Goal: Use online tool/utility: Utilize a website feature to perform a specific function

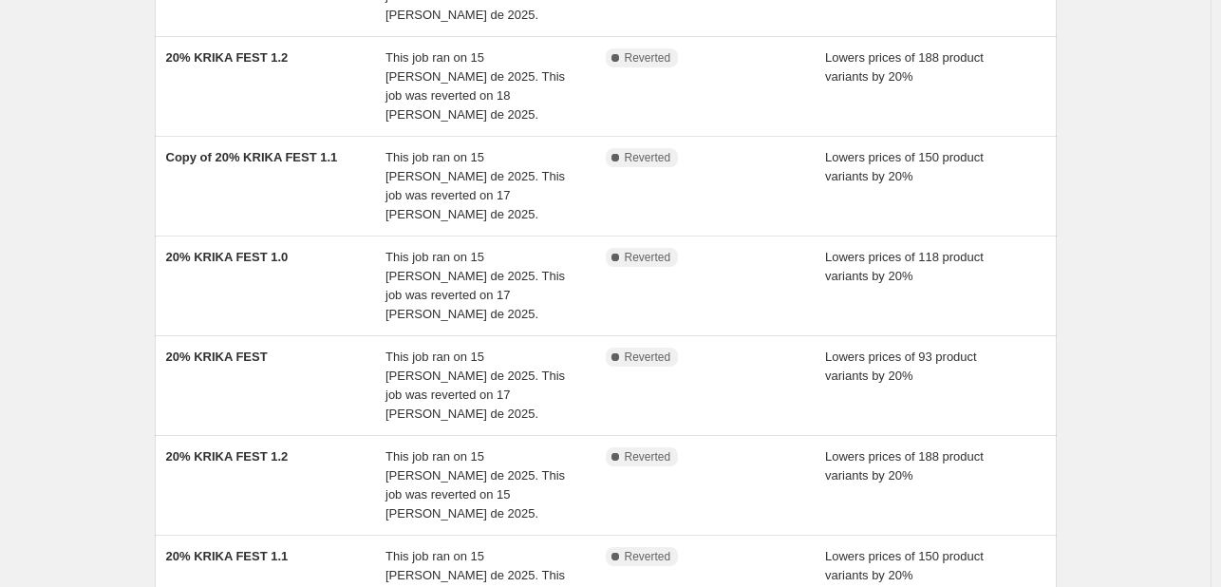
scroll to position [428, 0]
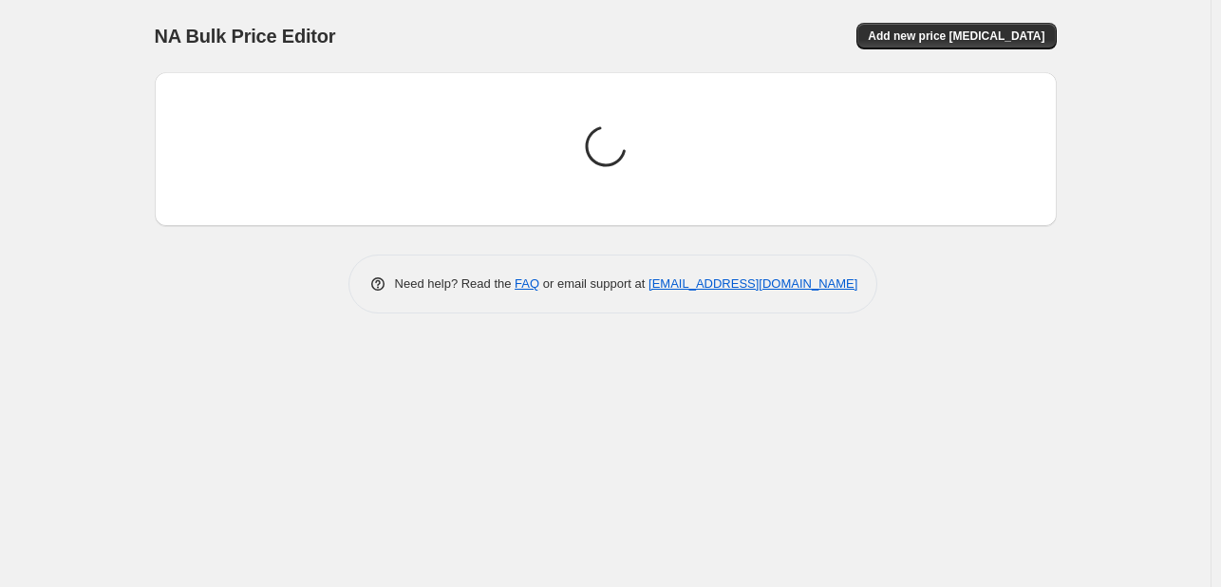
scroll to position [0, 0]
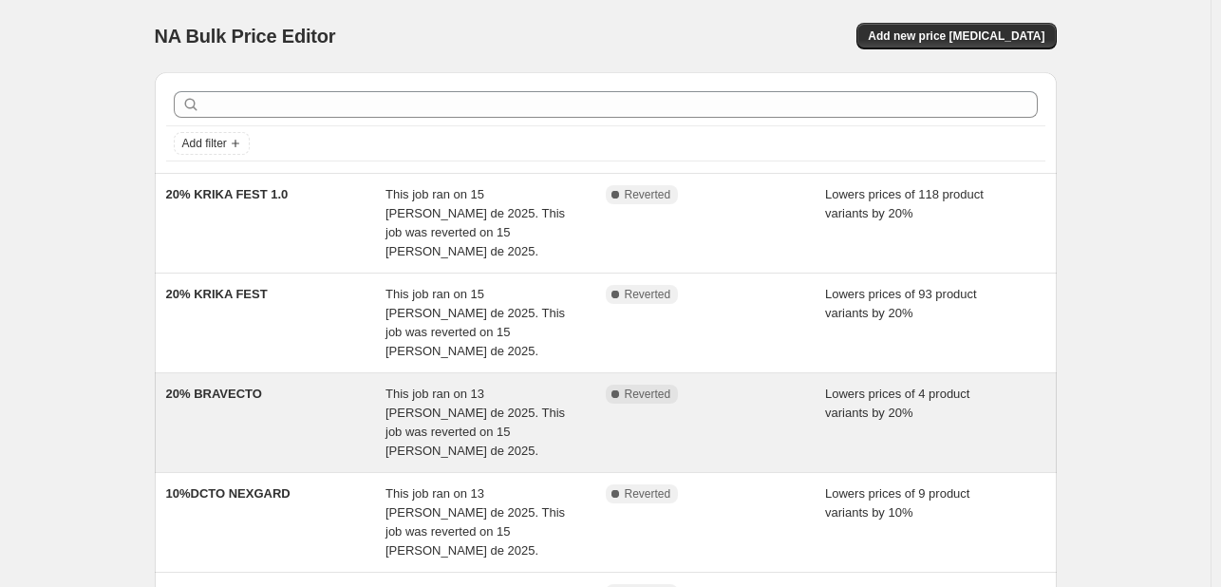
click at [509, 386] on span "This job ran on 13 de agosto de 2025. This job was reverted on 15 de agosto de …" at bounding box center [474, 421] width 179 height 71
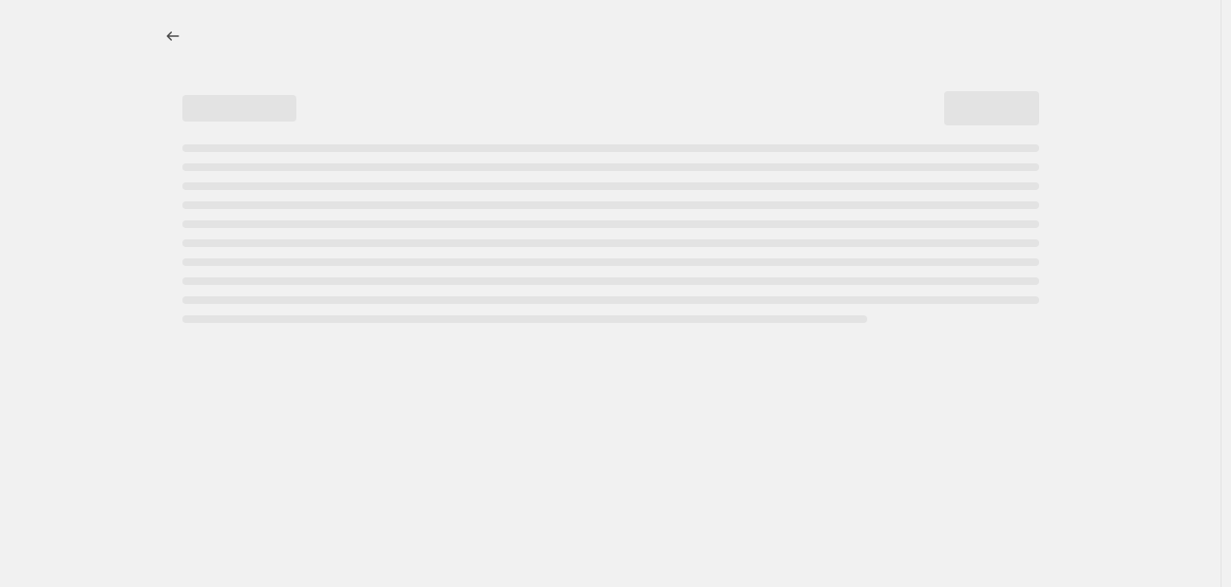
select select "percentage"
select select "pp"
select select "collection"
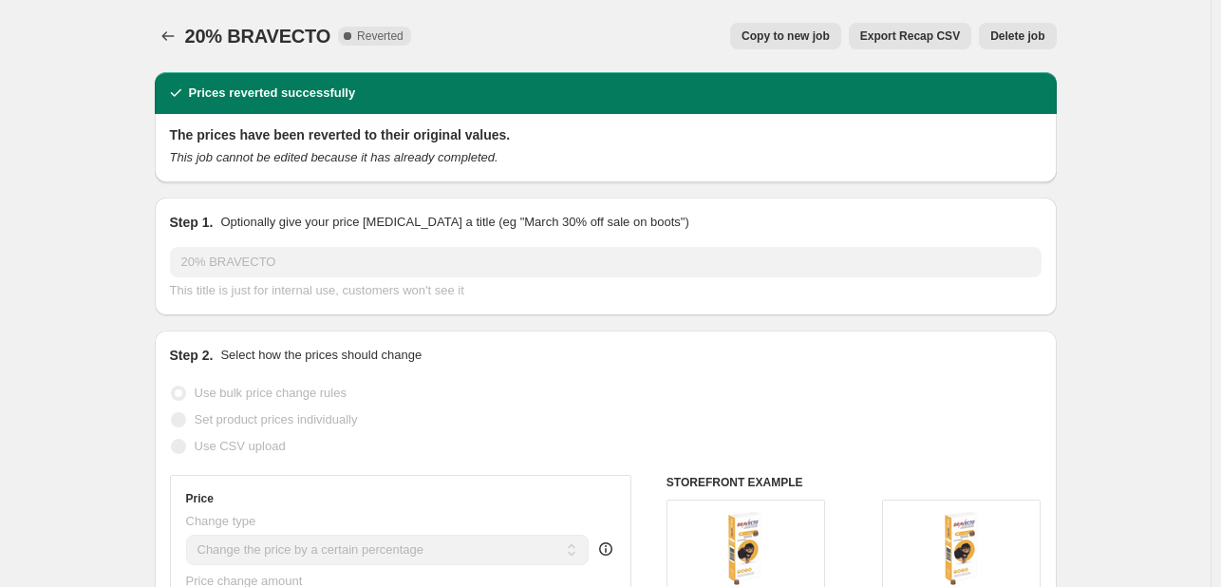
click at [800, 41] on span "Copy to new job" at bounding box center [786, 35] width 88 height 15
select select "percentage"
select select "pp"
select select "collection"
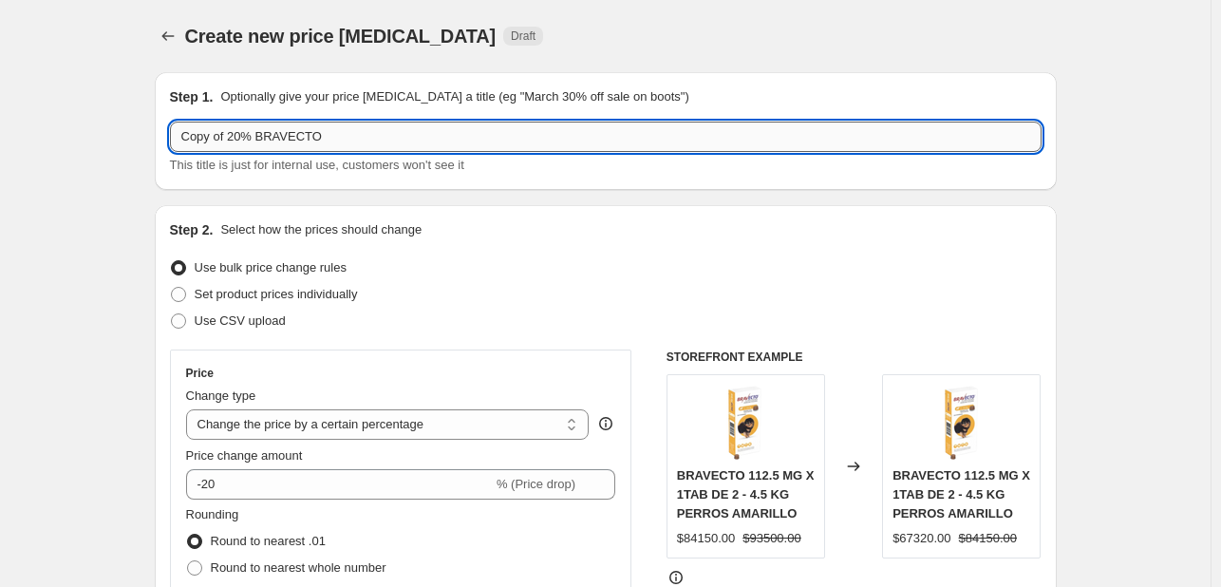
click at [226, 141] on input "Copy of 20% BRAVECTO" at bounding box center [606, 137] width 872 height 30
click at [270, 138] on input "20% BRAVECTO" at bounding box center [606, 137] width 872 height 30
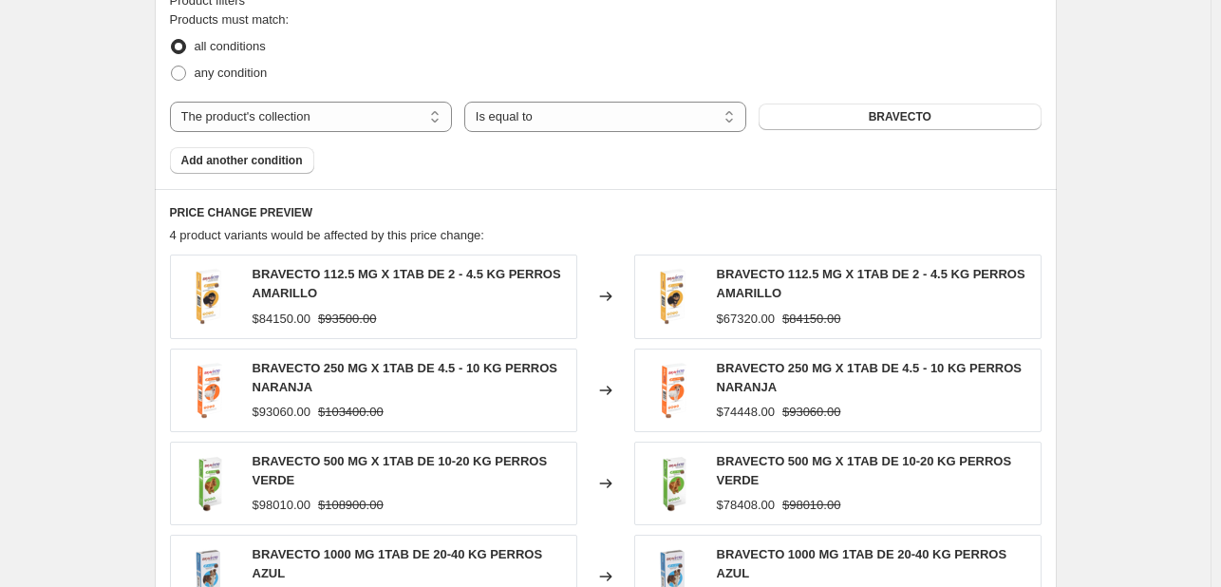
scroll to position [1337, 0]
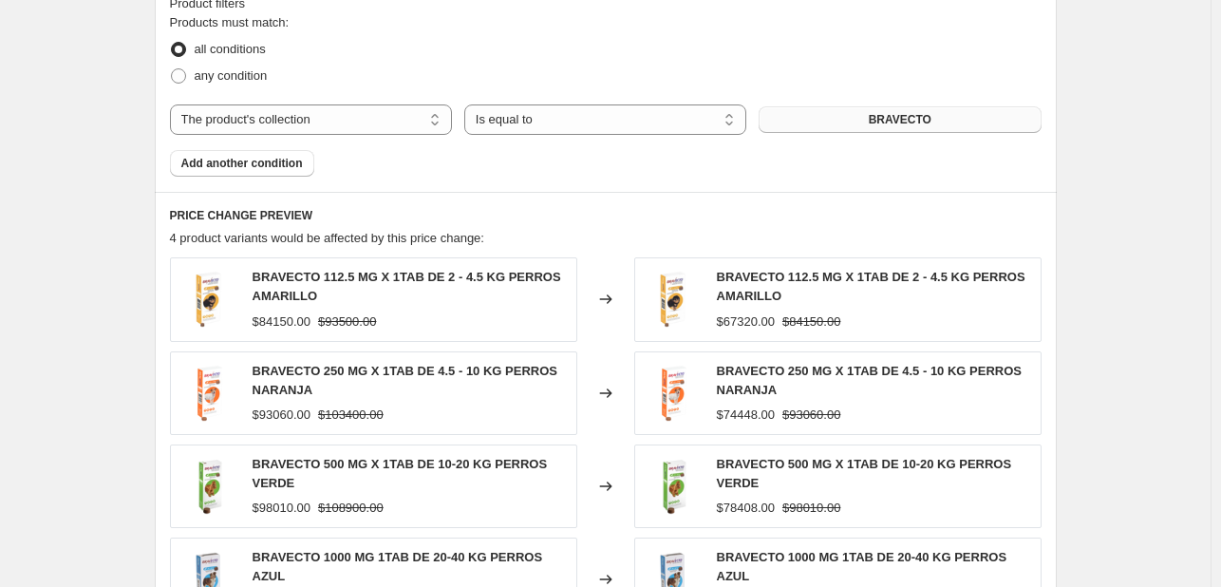
type input "20% ROYI DAYS F AGOSTO"
click at [972, 129] on button "BRAVECTO" at bounding box center [900, 119] width 282 height 27
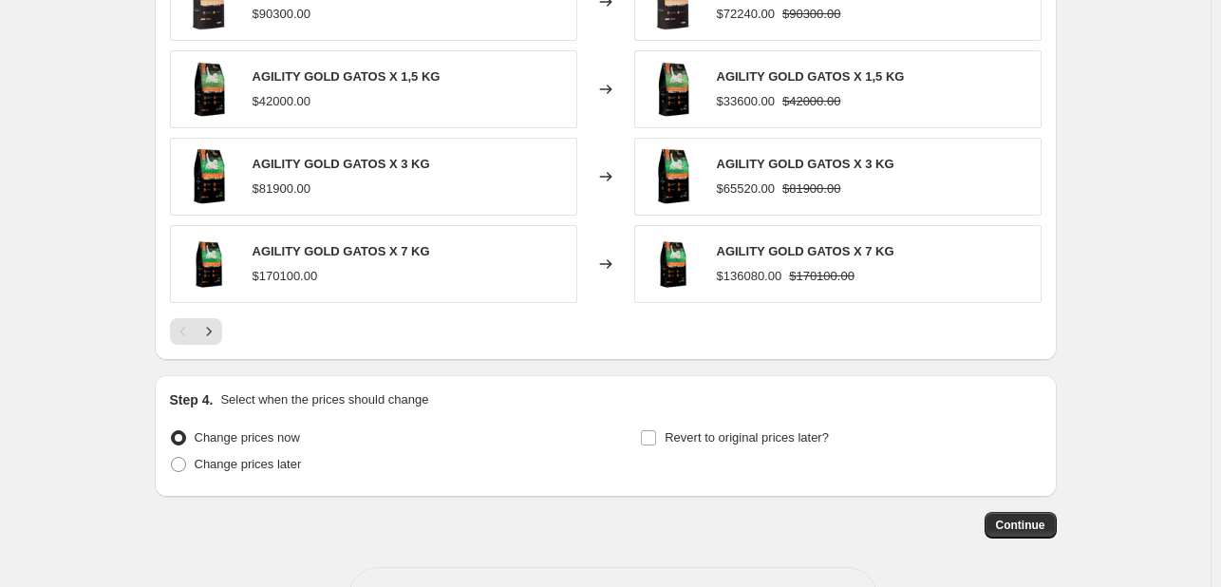
scroll to position [1785, 0]
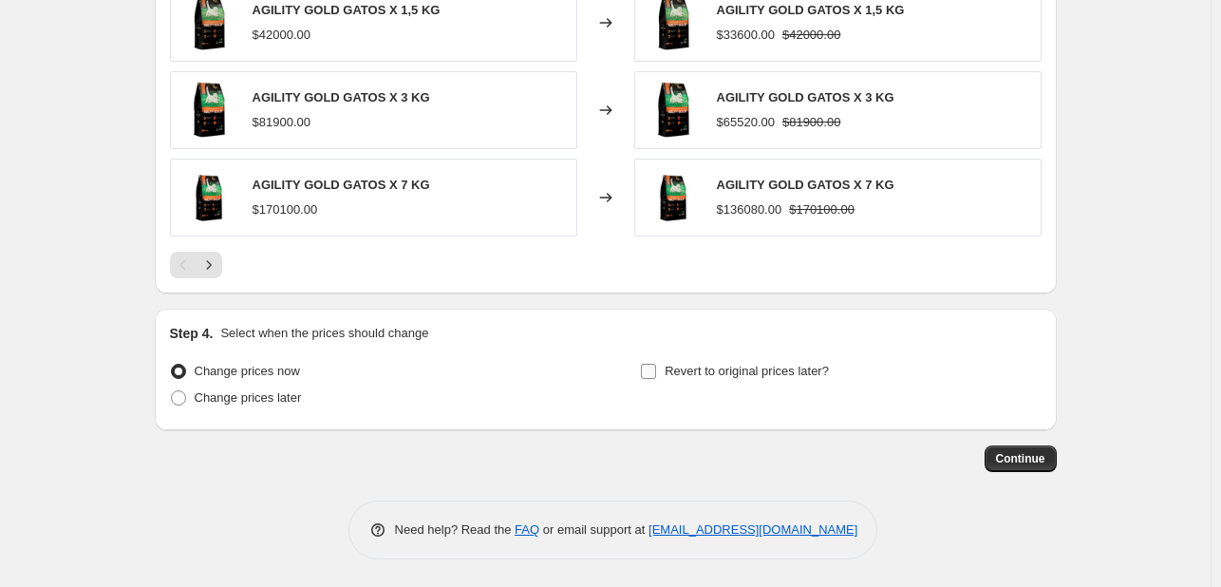
click at [742, 366] on span "Revert to original prices later?" at bounding box center [747, 371] width 164 height 14
click at [656, 366] on input "Revert to original prices later?" at bounding box center [648, 371] width 15 height 15
checkbox input "true"
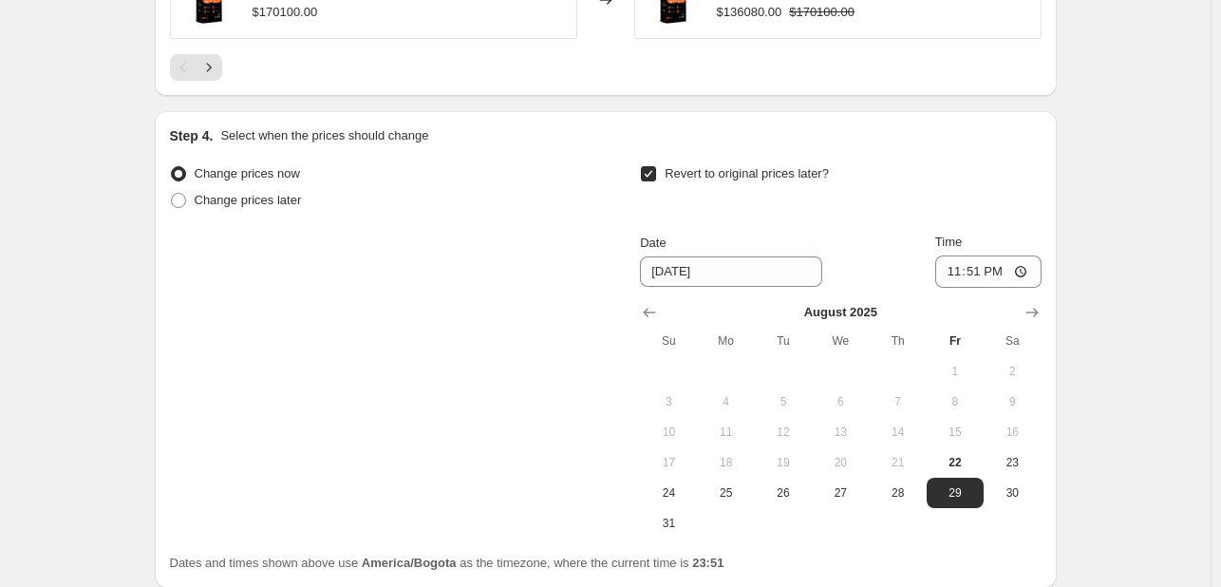
scroll to position [2139, 0]
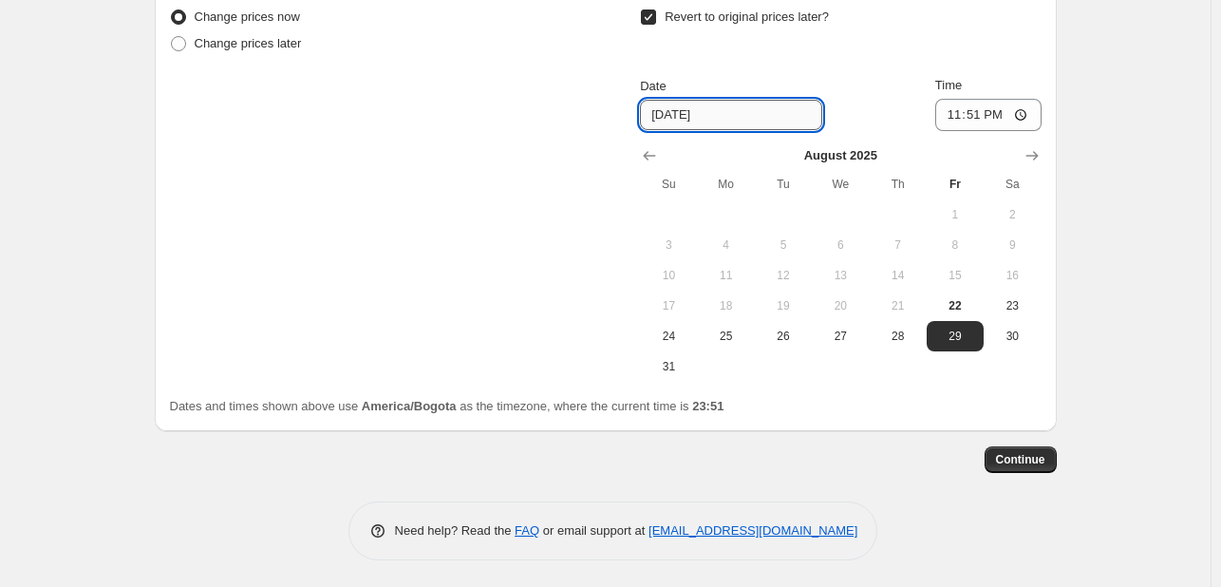
click at [747, 115] on input "8/29/2025" at bounding box center [731, 115] width 182 height 30
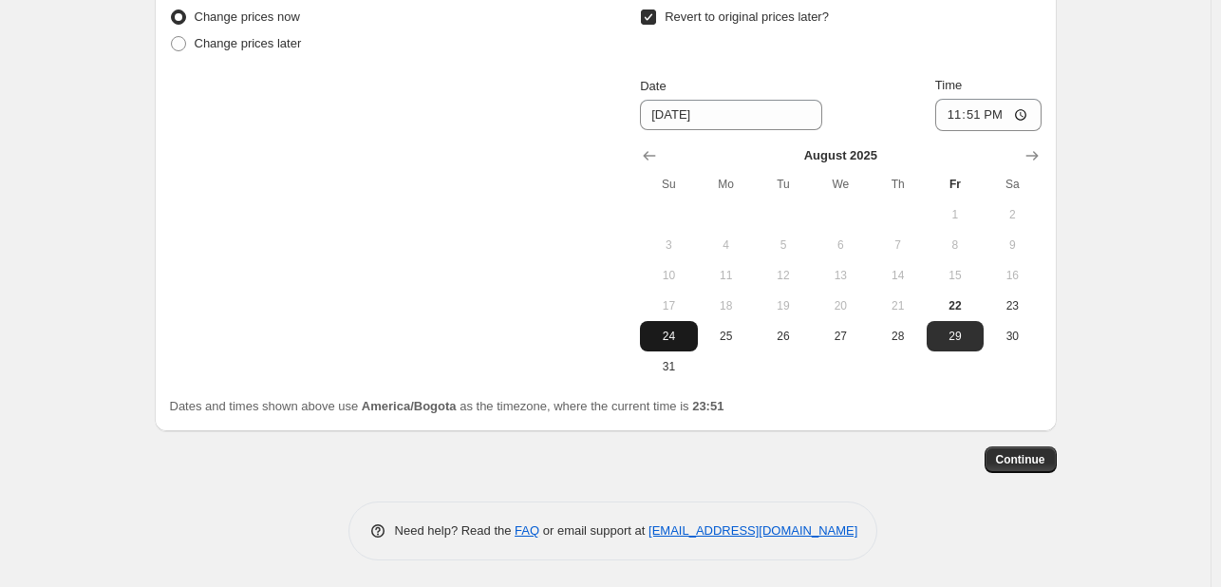
click at [679, 340] on span "24" at bounding box center [669, 336] width 42 height 15
type input "8/24/2025"
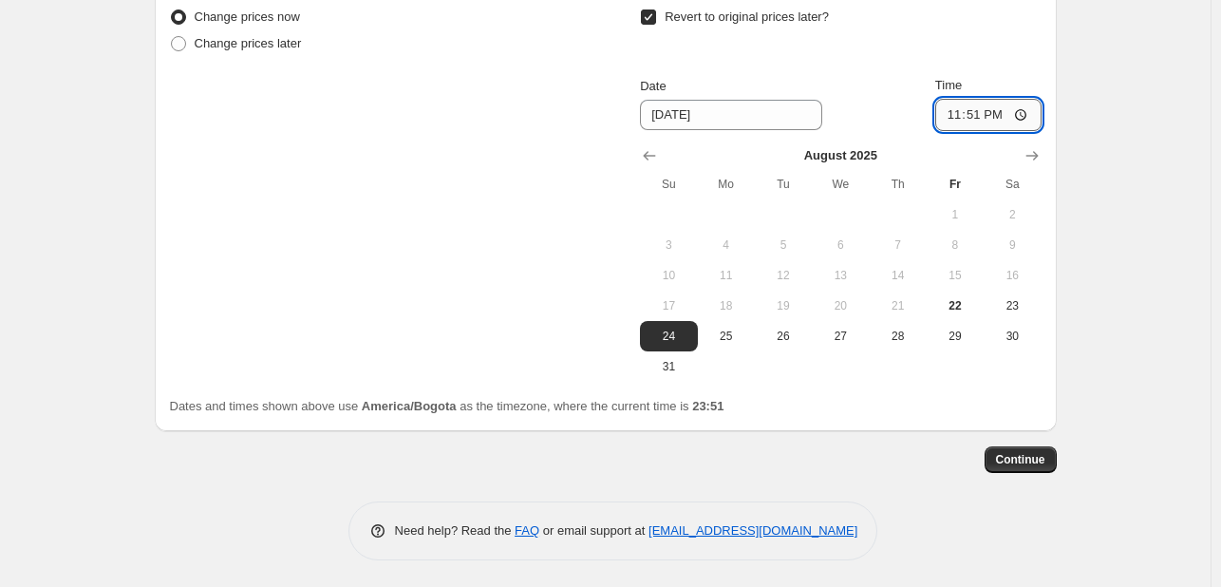
click at [968, 114] on input "23:51" at bounding box center [988, 115] width 106 height 32
type input "23:59"
click at [1029, 459] on span "Continue" at bounding box center [1020, 459] width 49 height 15
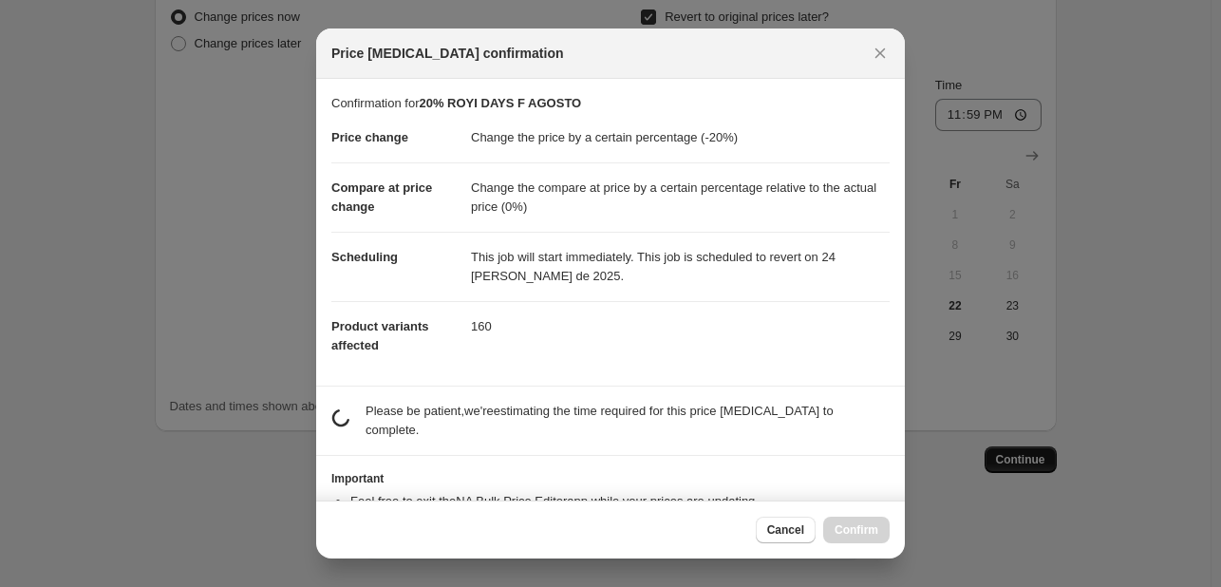
click at [1029, 459] on div at bounding box center [610, 293] width 1221 height 587
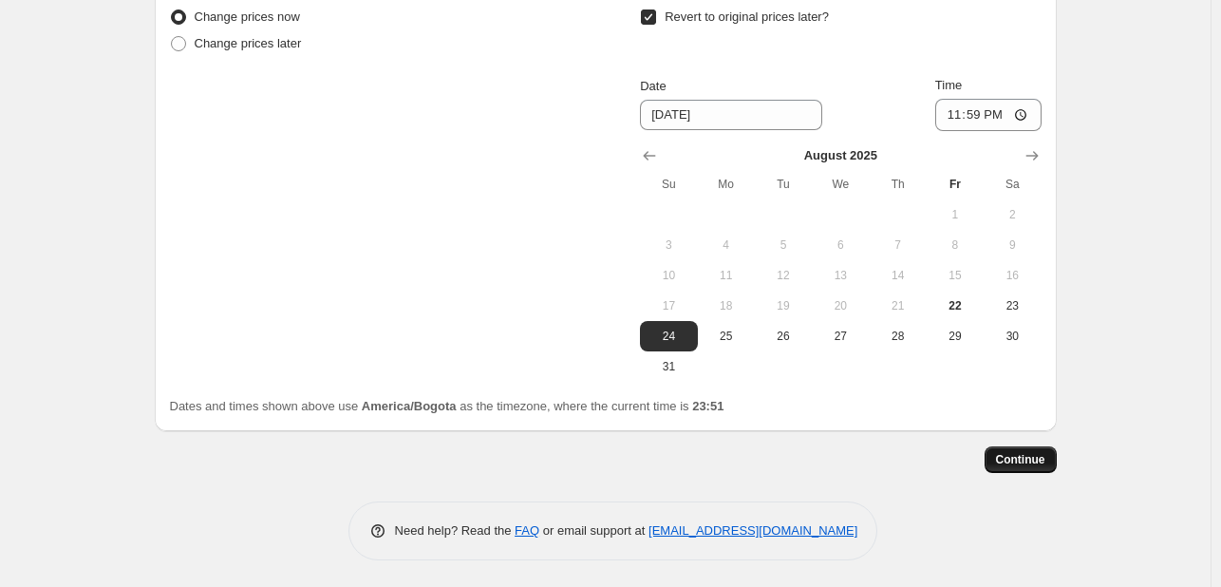
click at [1029, 459] on span "Continue" at bounding box center [1020, 459] width 49 height 15
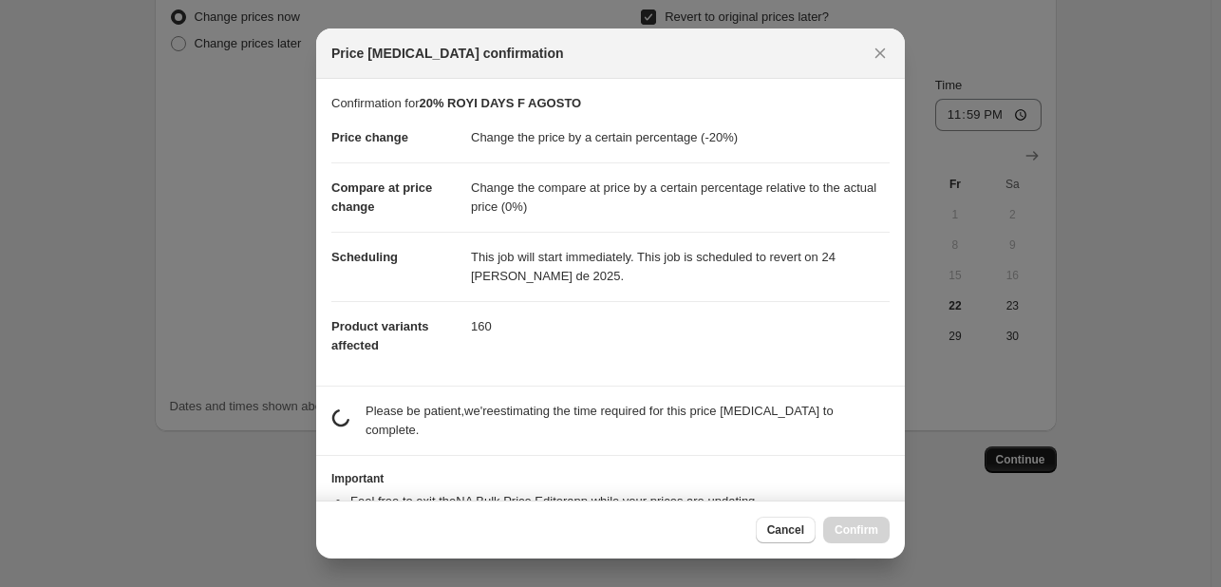
scroll to position [0, 0]
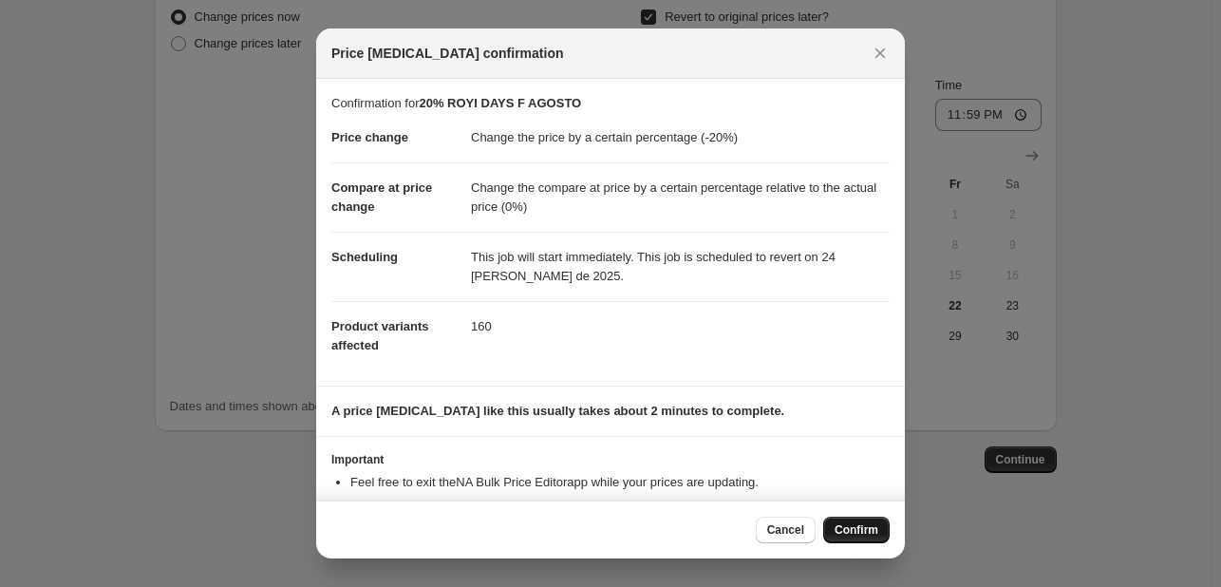
click at [855, 519] on button "Confirm" at bounding box center [856, 530] width 66 height 27
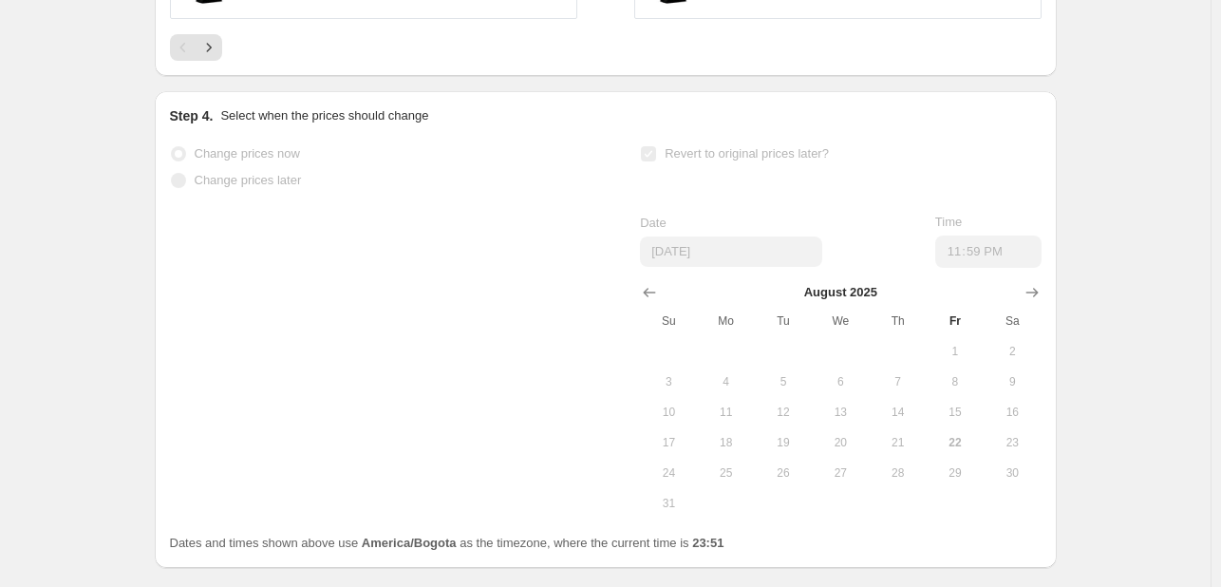
scroll to position [2189, 0]
